Goal: Navigation & Orientation: Find specific page/section

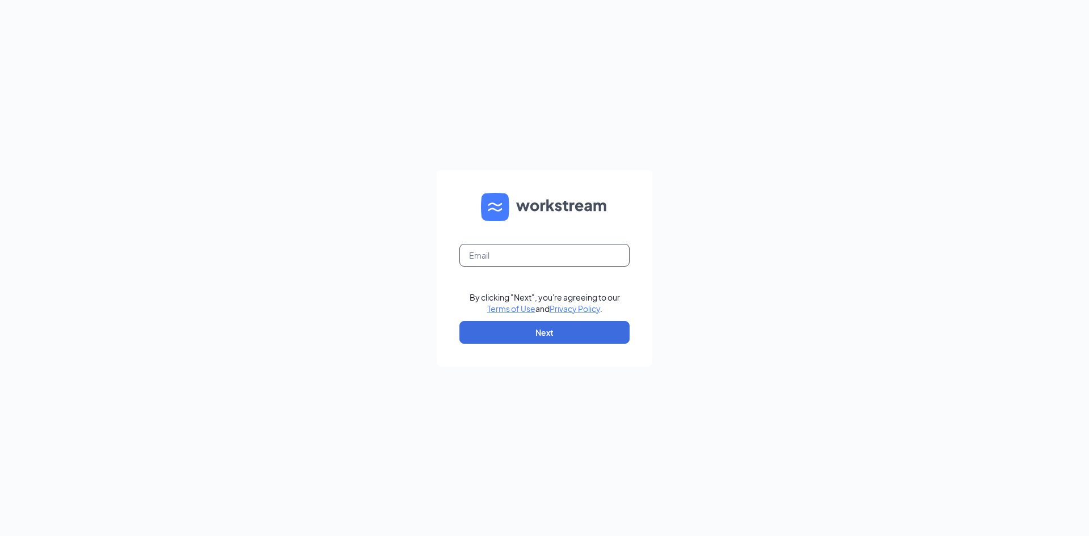
click at [500, 257] on input "text" at bounding box center [545, 255] width 170 height 23
type input "[EMAIL_ADDRESS][DOMAIN_NAME]"
click at [545, 334] on button "Next" at bounding box center [545, 332] width 170 height 23
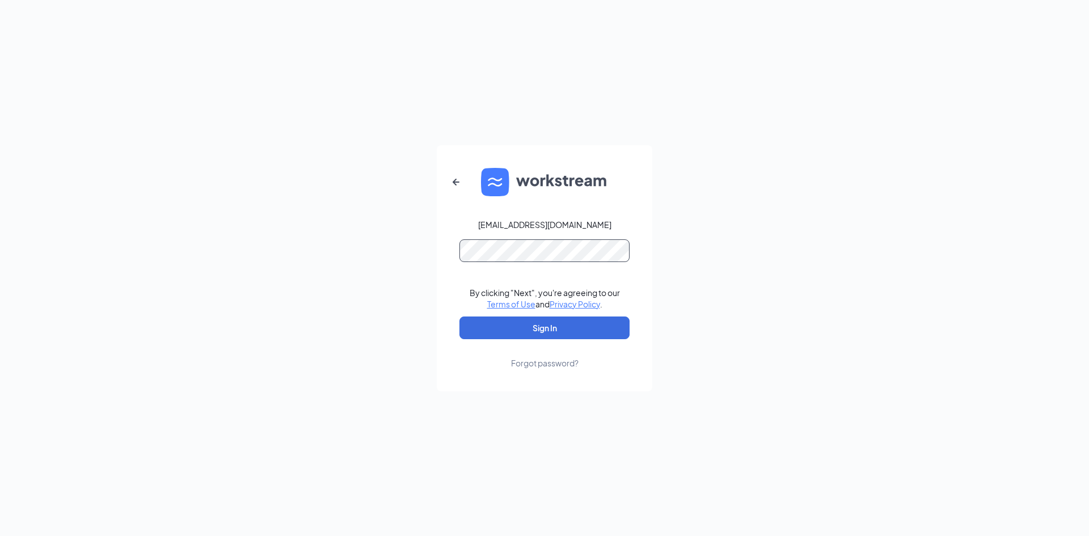
click at [460, 317] on button "Sign In" at bounding box center [545, 328] width 170 height 23
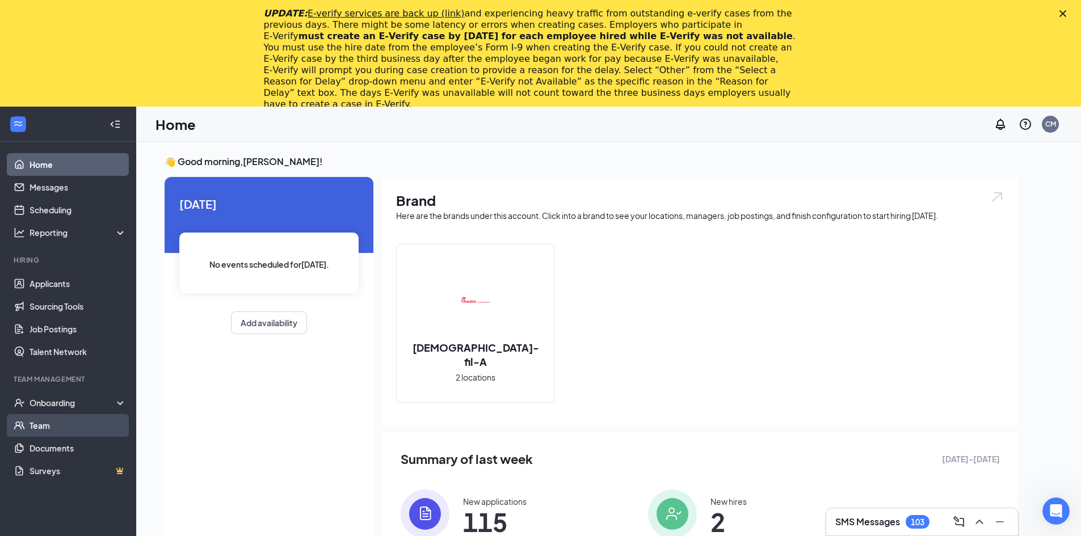
click at [48, 422] on link "Team" at bounding box center [78, 425] width 97 height 23
